Goal: Transaction & Acquisition: Purchase product/service

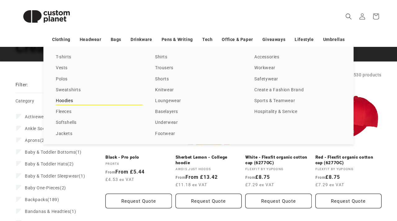
click at [68, 102] on link "Hoodies" at bounding box center [99, 101] width 87 height 8
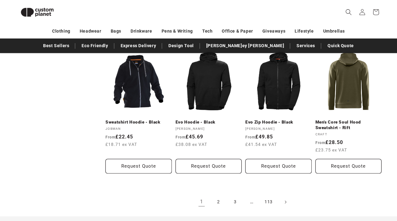
scroll to position [621, 0]
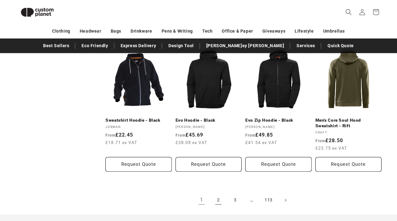
click at [215, 199] on link "2" at bounding box center [218, 200] width 14 height 14
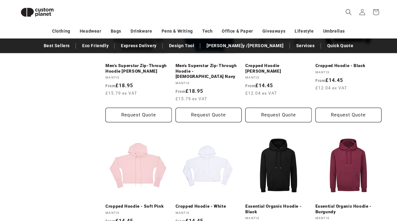
scroll to position [278, 0]
